Goal: Task Accomplishment & Management: Manage account settings

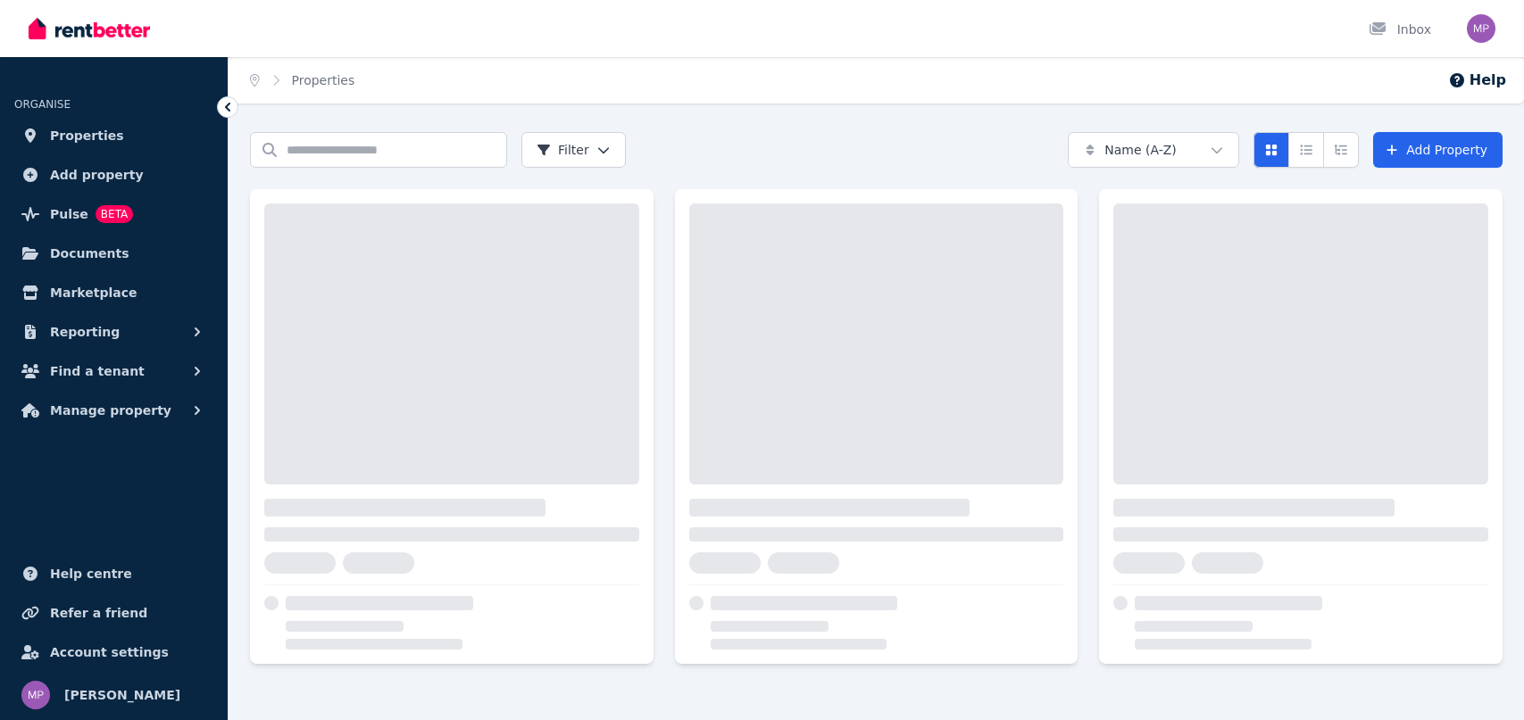
click at [71, 137] on span "Properties" at bounding box center [87, 135] width 74 height 21
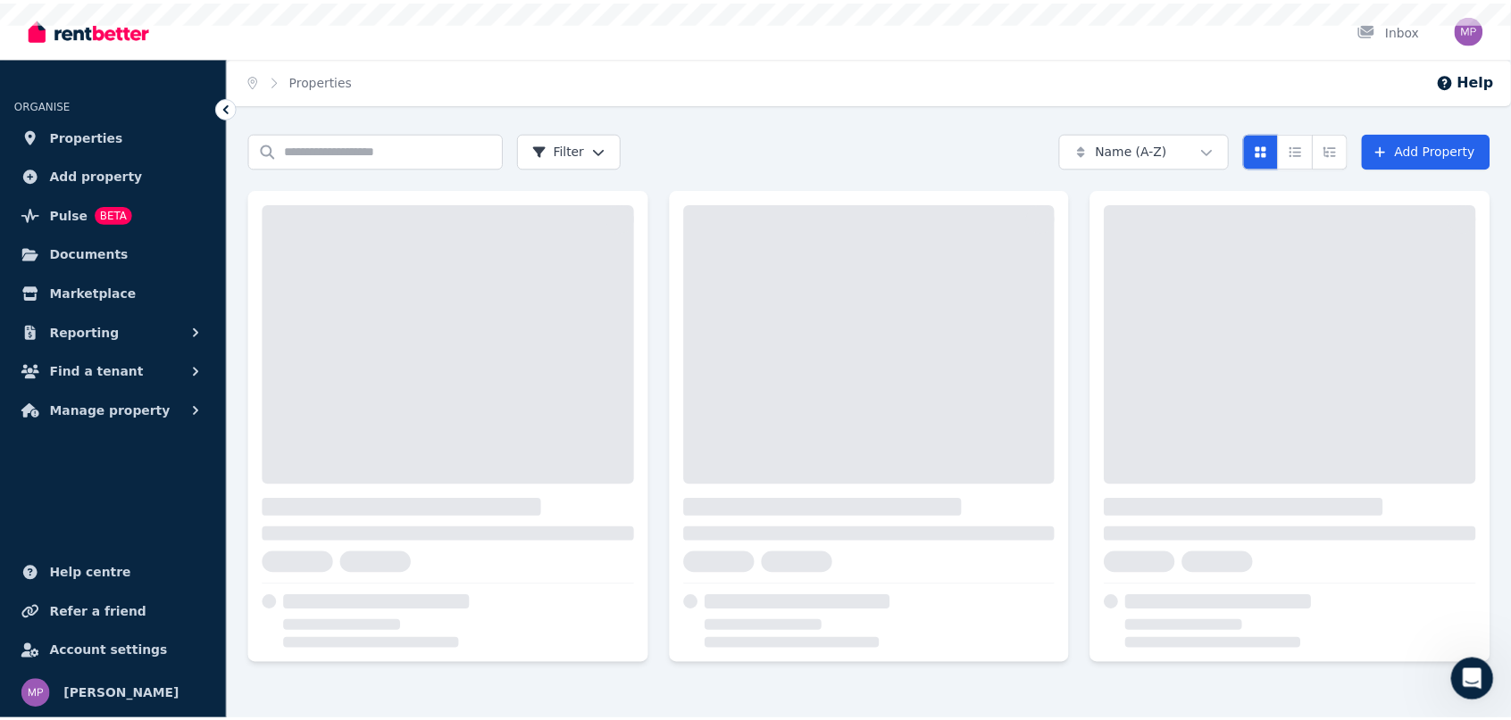
scroll to position [150, 0]
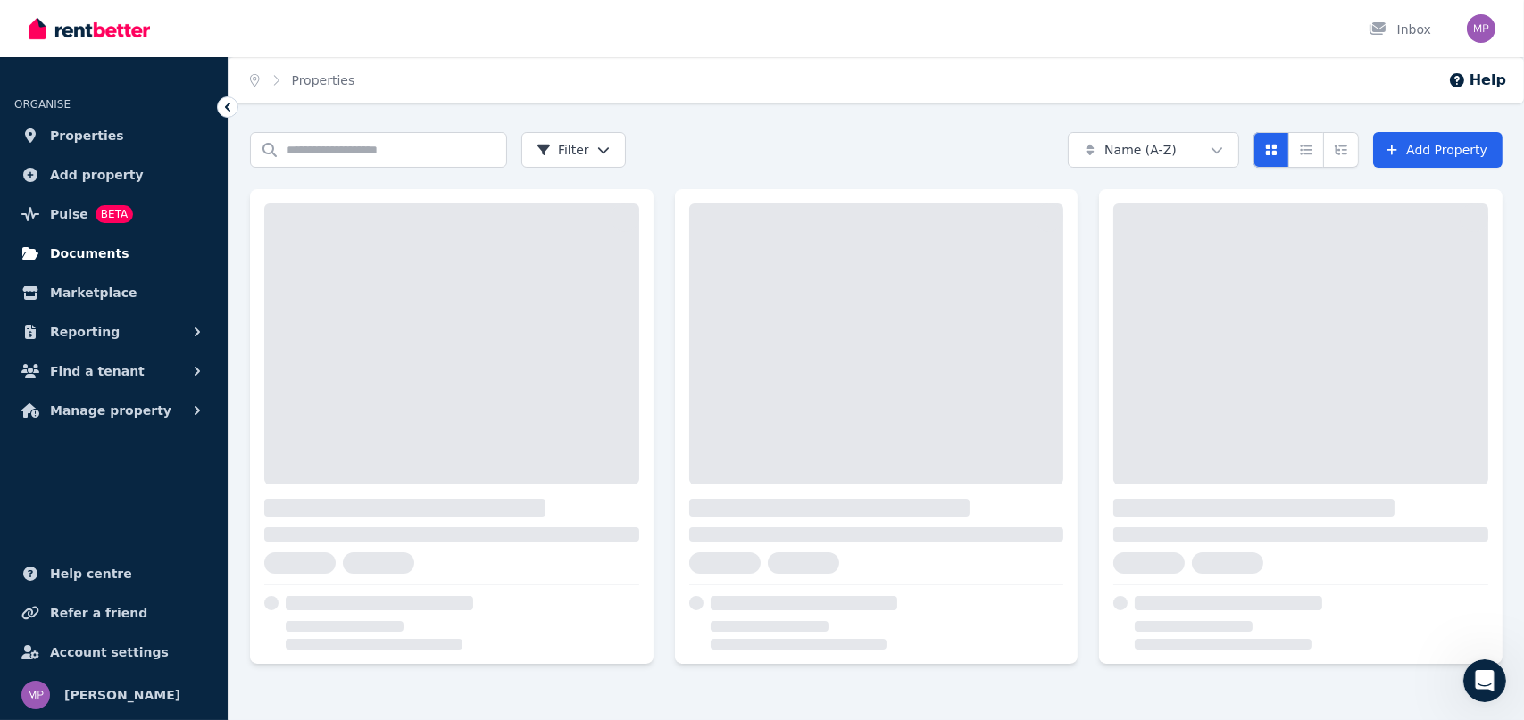
click at [65, 254] on span "Documents" at bounding box center [89, 253] width 79 height 21
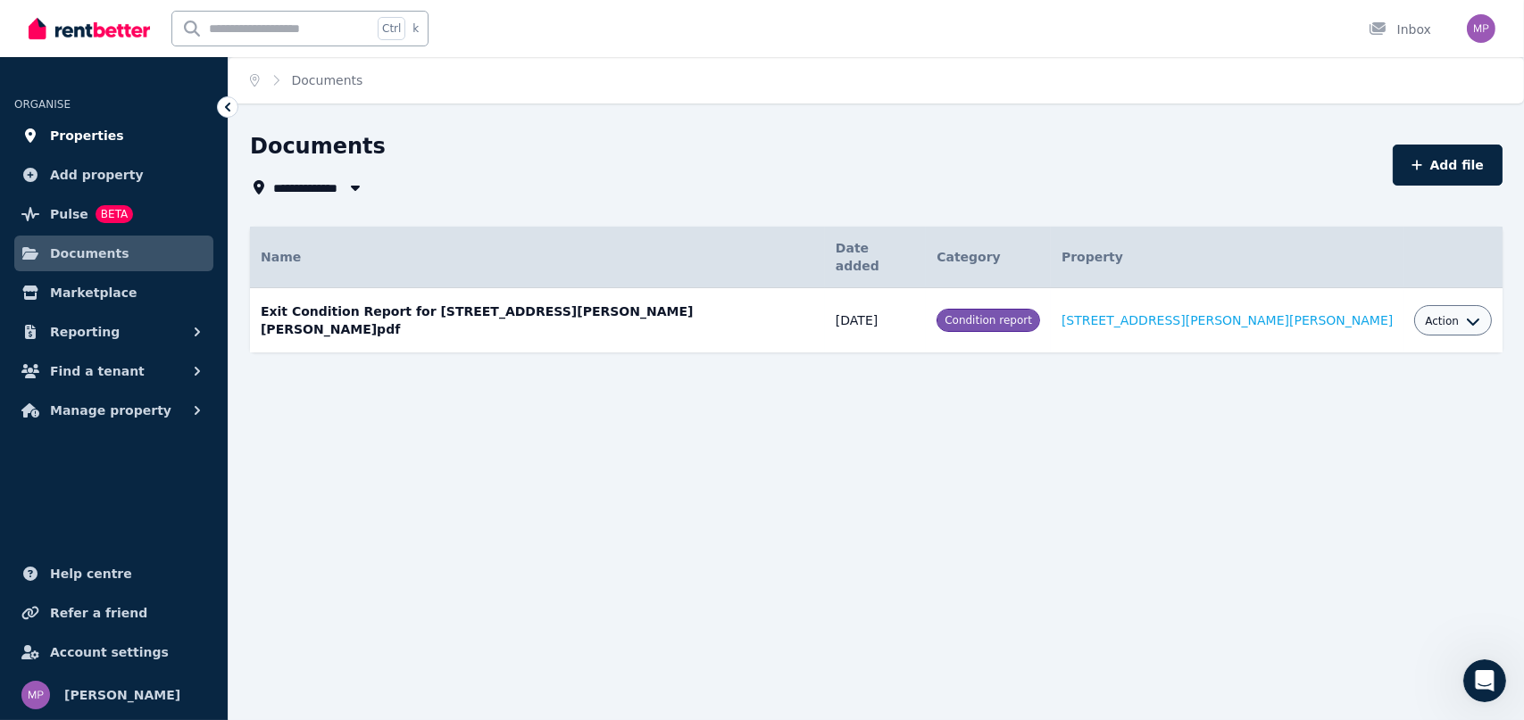
click at [76, 136] on span "Properties" at bounding box center [87, 135] width 74 height 21
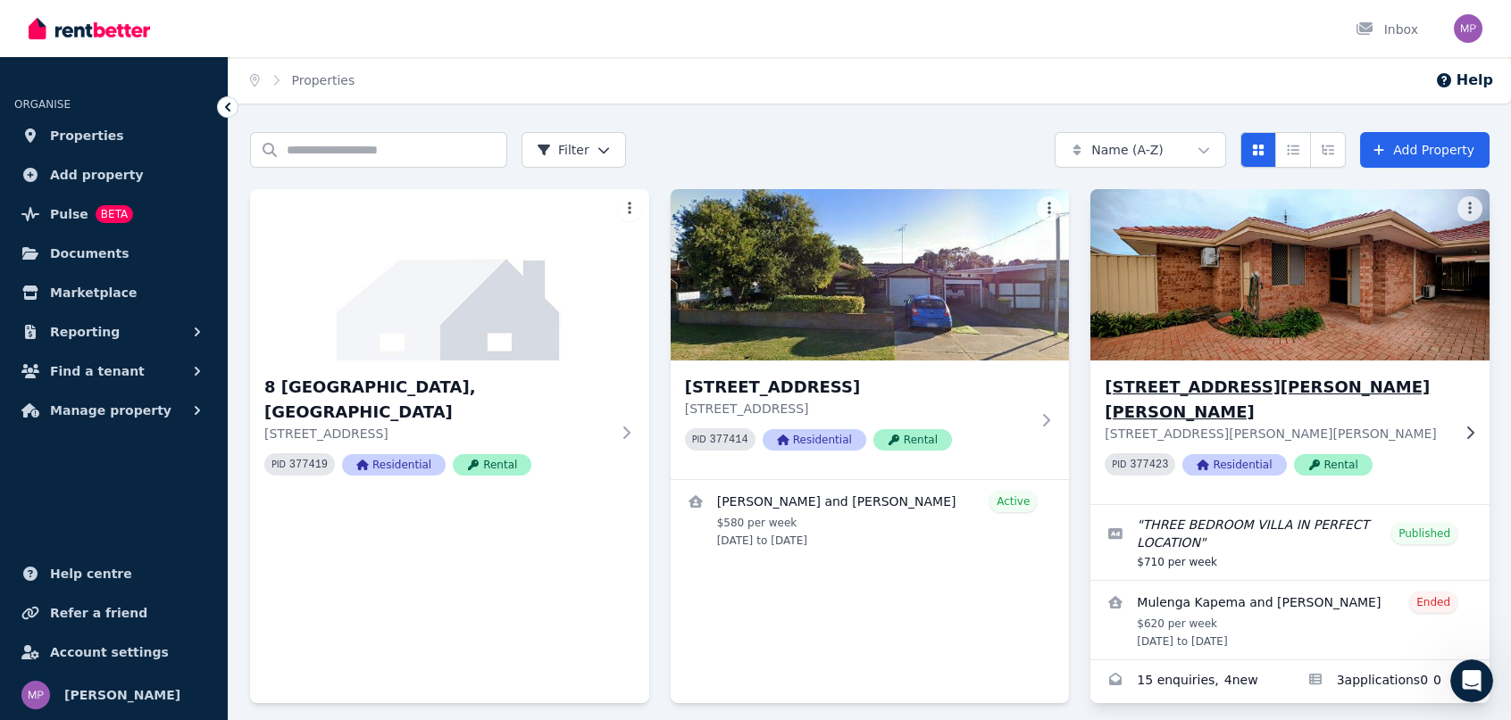
click at [1230, 386] on h3 "[STREET_ADDRESS][PERSON_NAME][PERSON_NAME]" at bounding box center [1277, 400] width 346 height 50
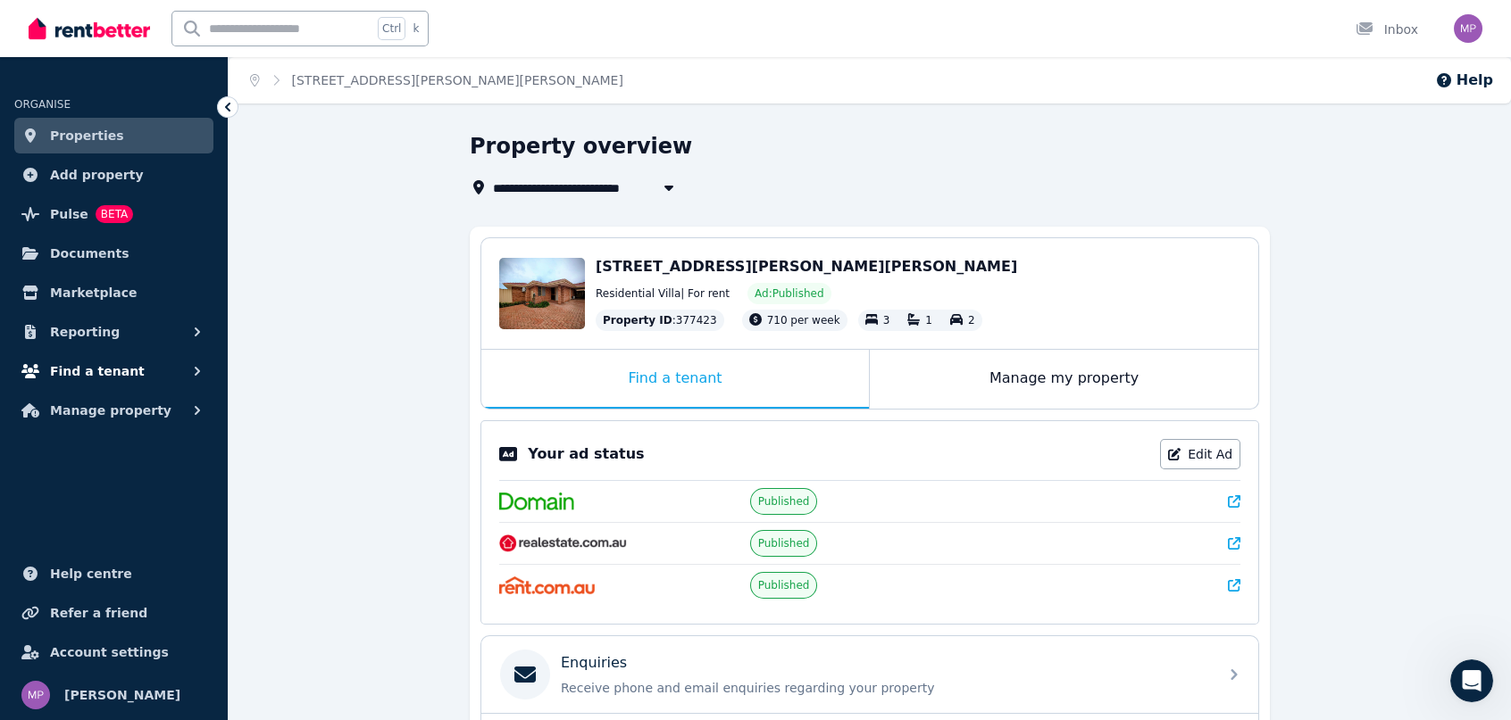
click at [85, 366] on span "Find a tenant" at bounding box center [97, 371] width 95 height 21
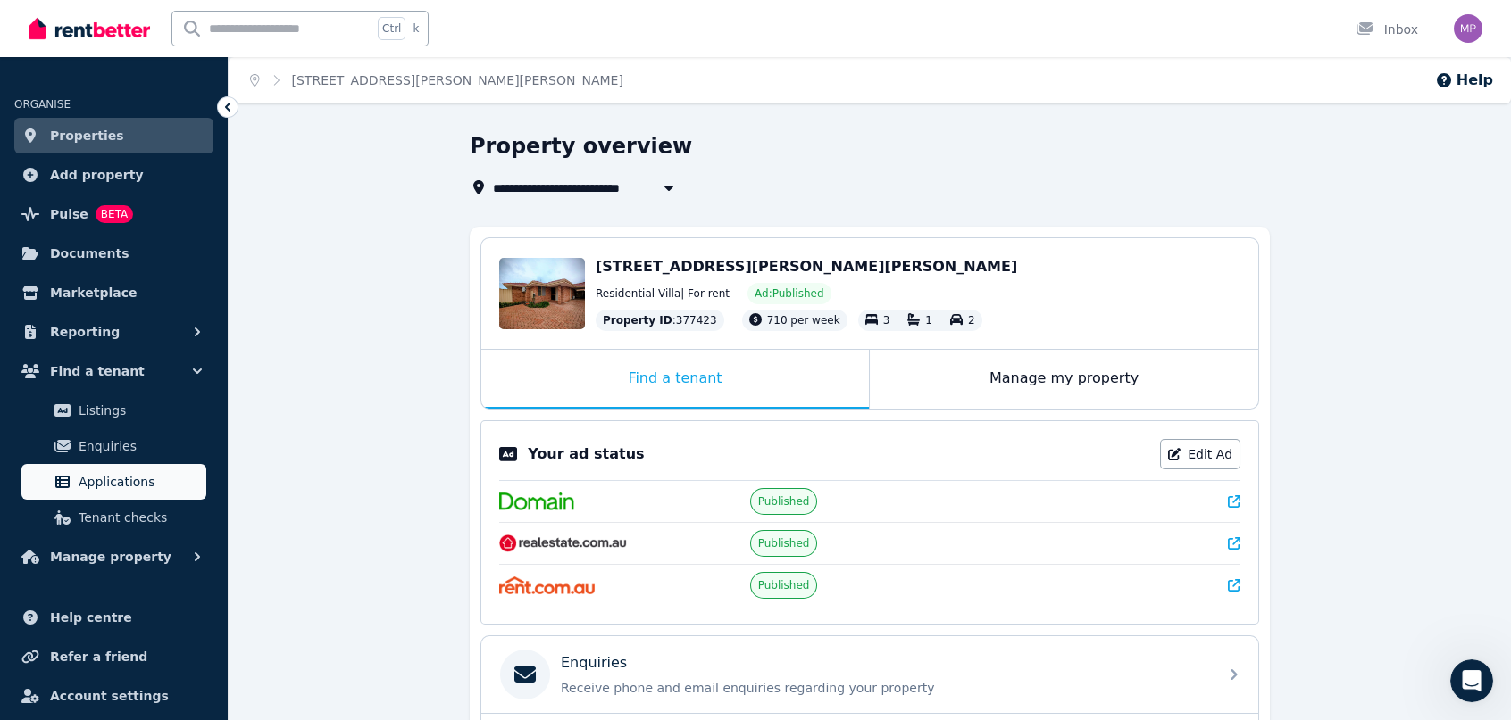
click at [104, 479] on span "Applications" at bounding box center [139, 481] width 121 height 21
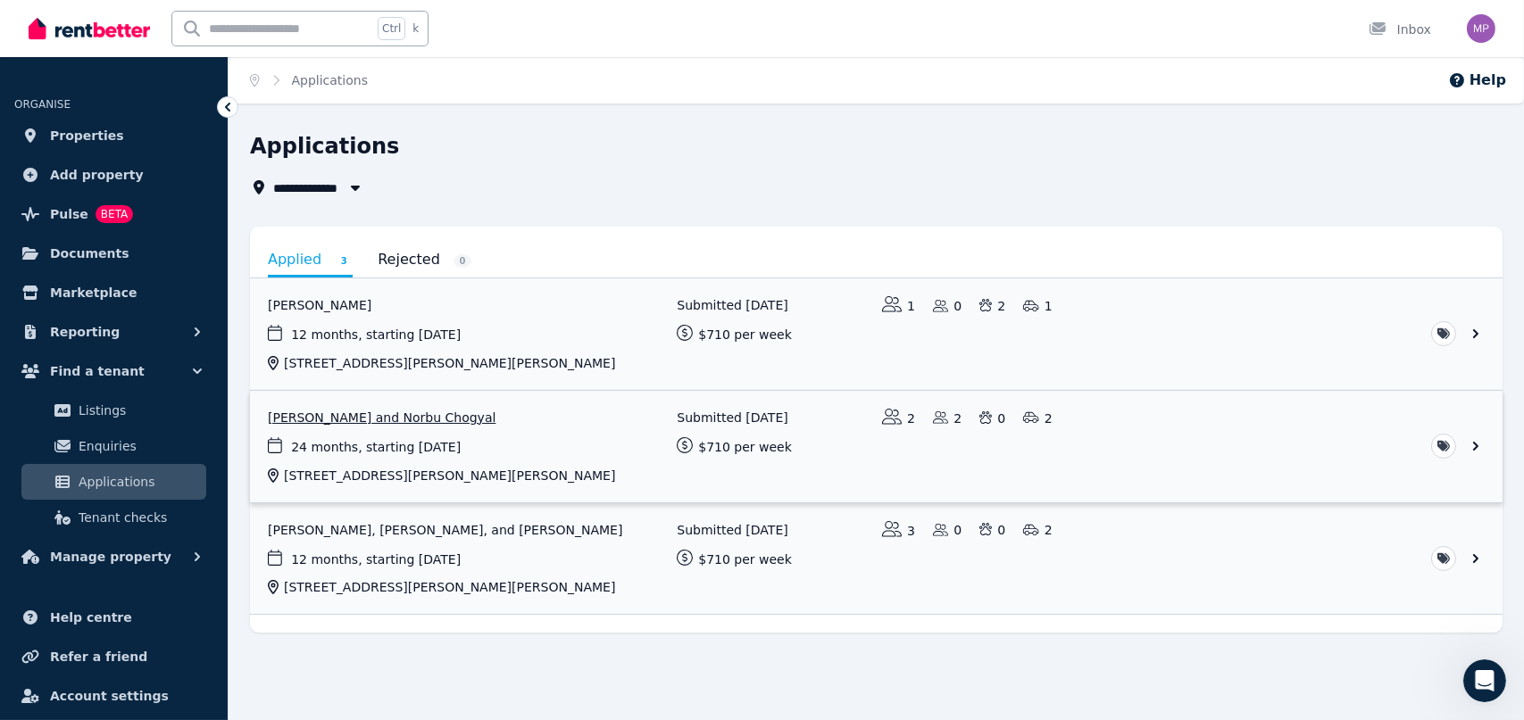
click at [357, 417] on link "View application: Pema Dechen and Norbu Chogyal" at bounding box center [876, 447] width 1253 height 112
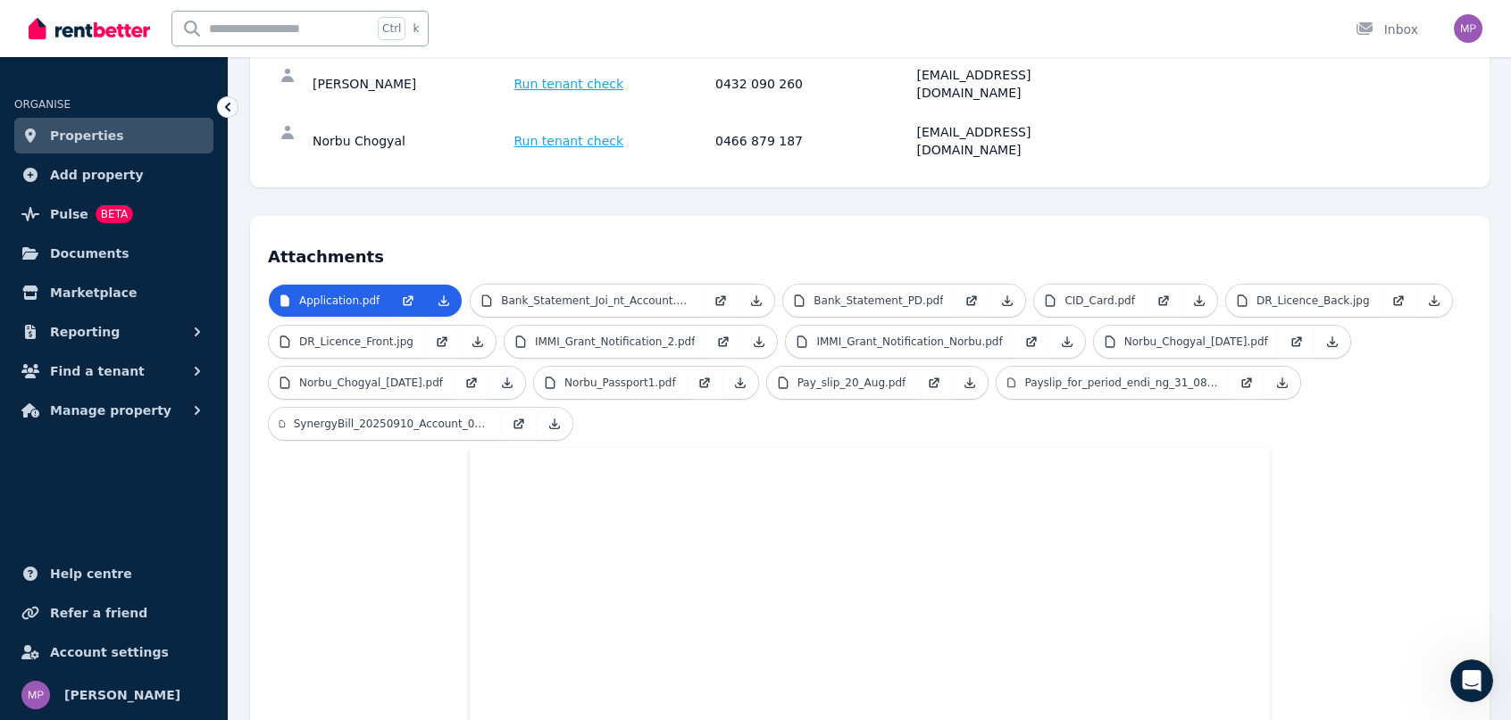
scroll to position [179, 0]
